Goal: Use online tool/utility: Utilize a website feature to perform a specific function

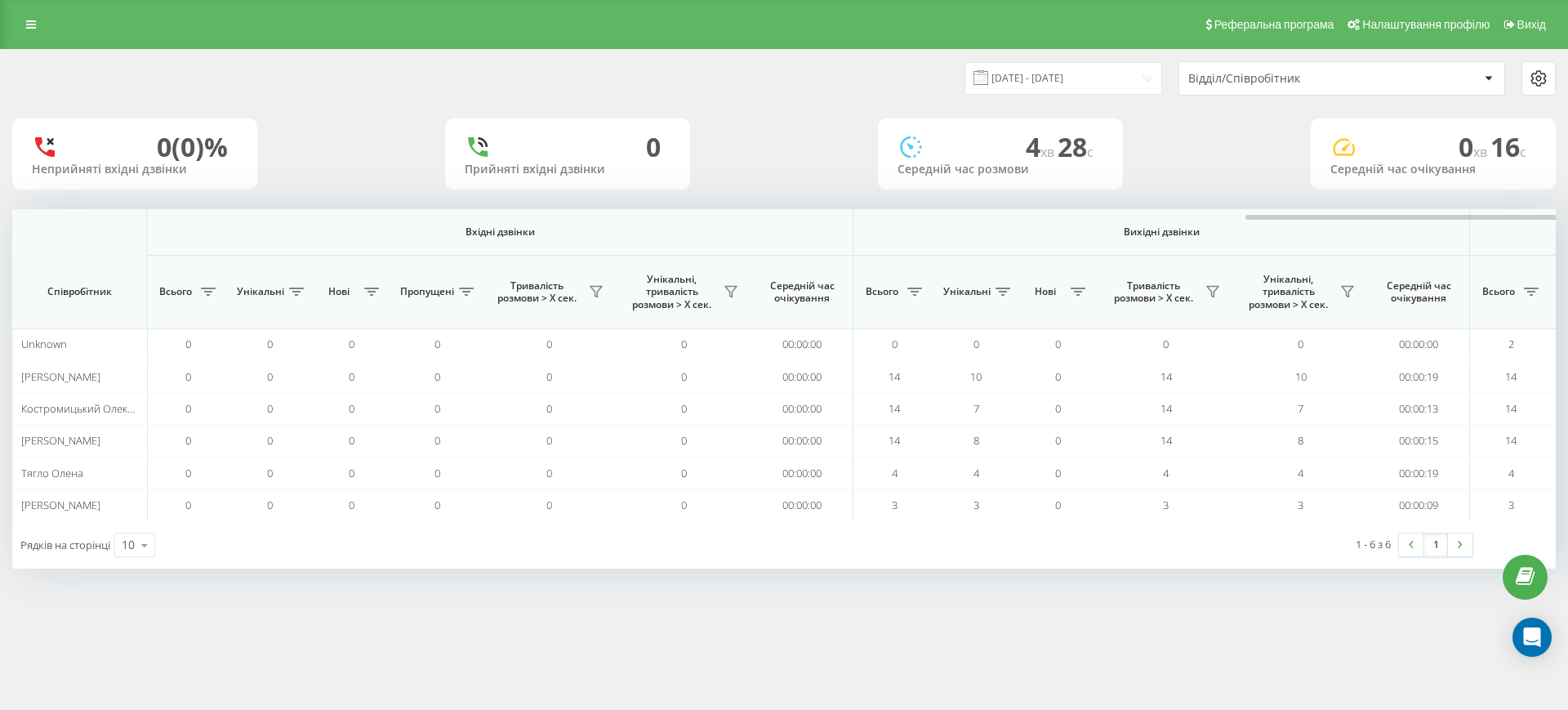
scroll to position [0, 735]
click at [1429, 217] on div at bounding box center [1519, 215] width 1544 height 12
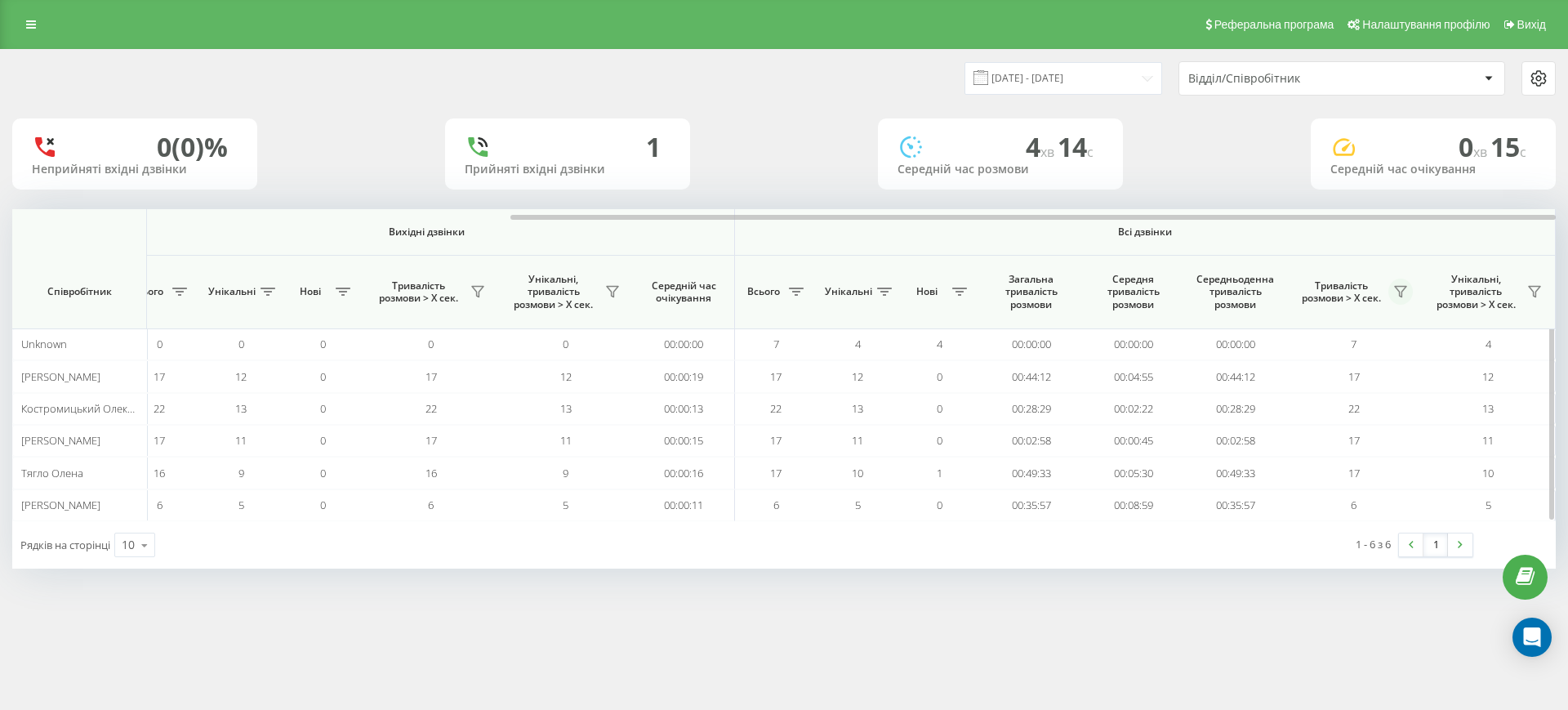
click at [1400, 290] on icon at bounding box center [1400, 292] width 13 height 13
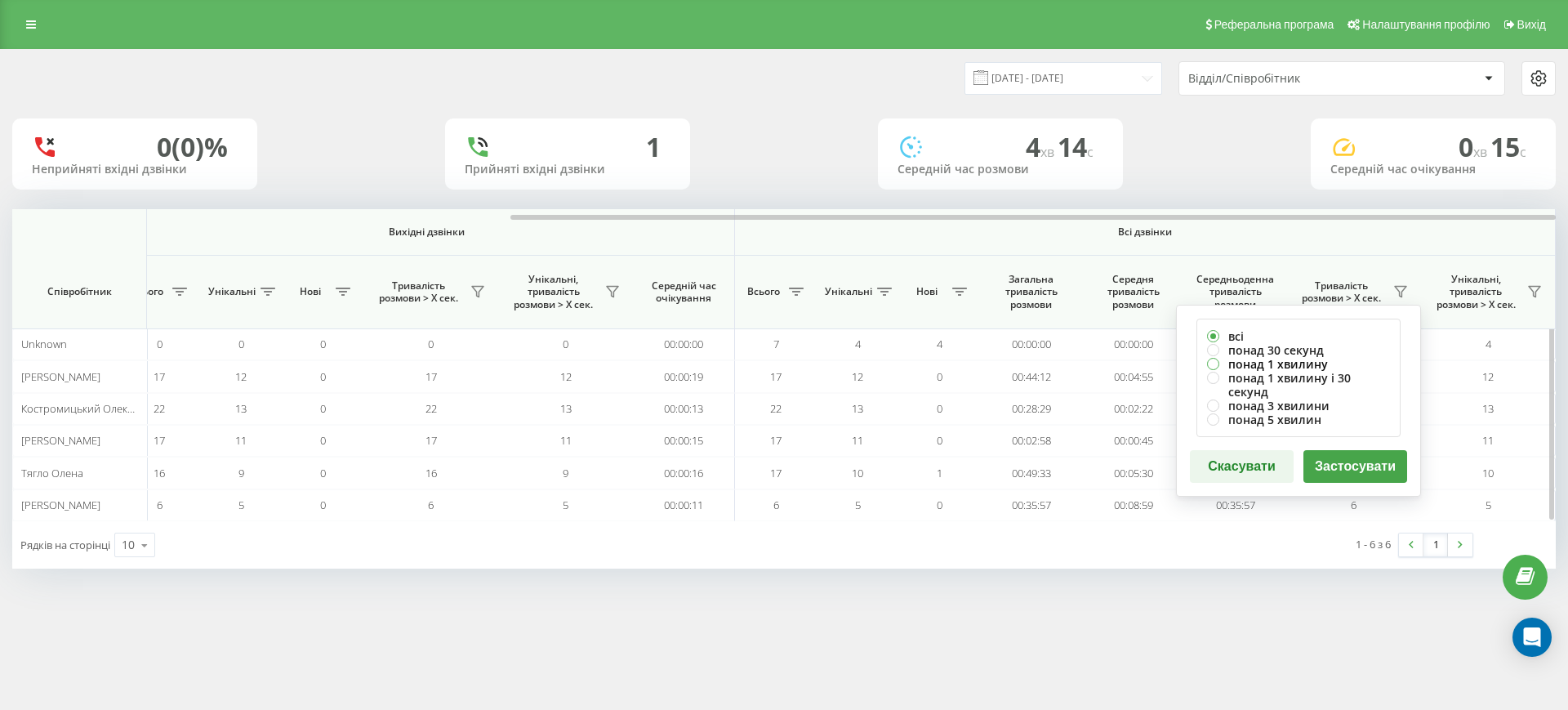
click at [1275, 364] on label "понад 1 хвилину" at bounding box center [1298, 364] width 183 height 14
radio input "true"
click at [1359, 465] on button "Застосувати" at bounding box center [1355, 466] width 104 height 33
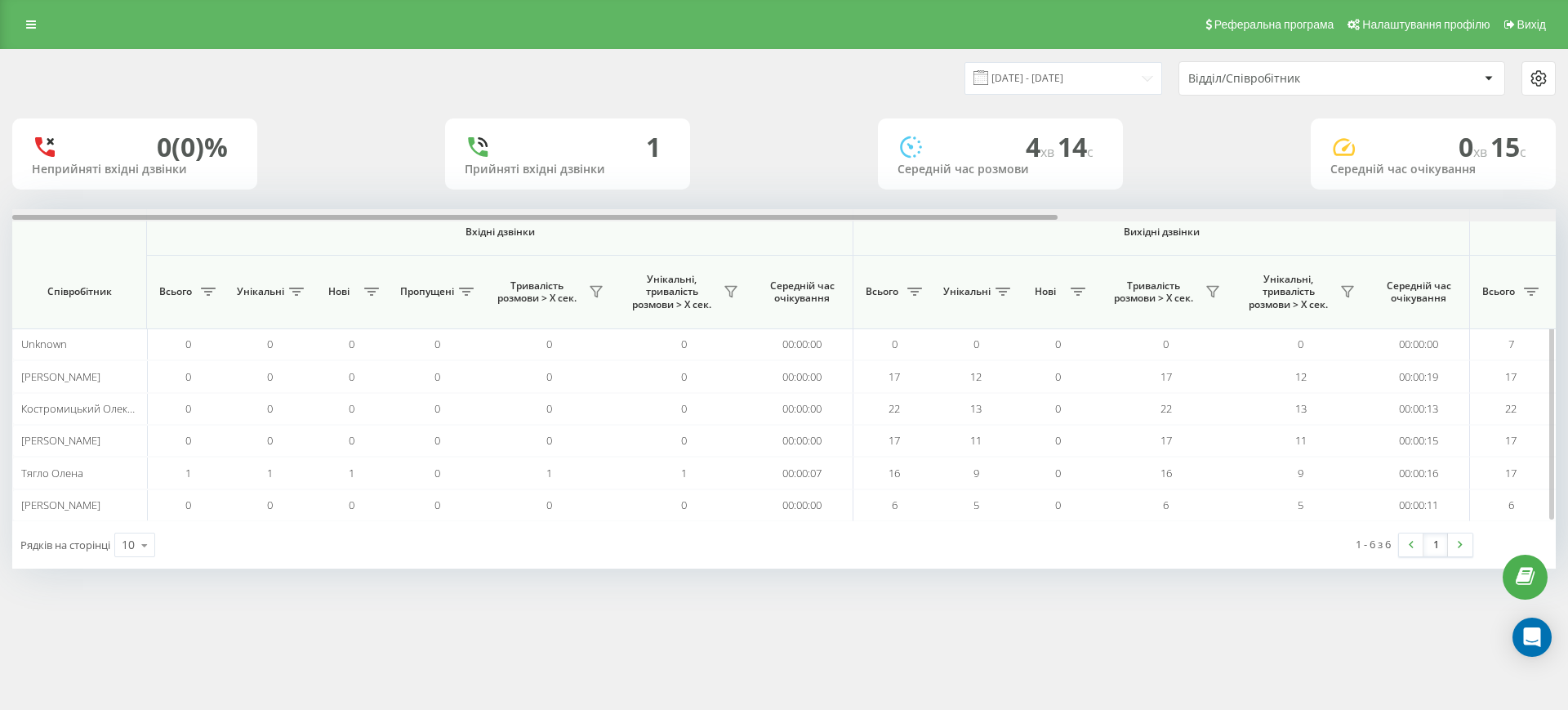
click at [1485, 211] on div at bounding box center [784, 215] width 1544 height 12
